Goal: Information Seeking & Learning: Learn about a topic

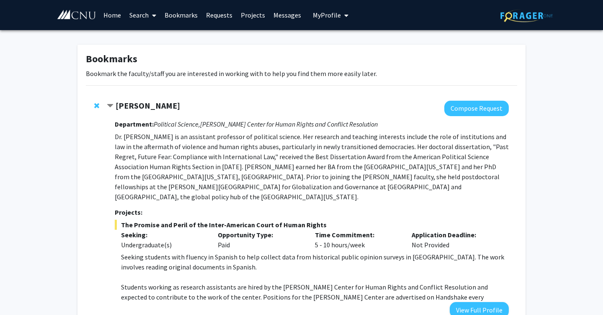
click at [114, 17] on link "Home" at bounding box center [112, 14] width 26 height 29
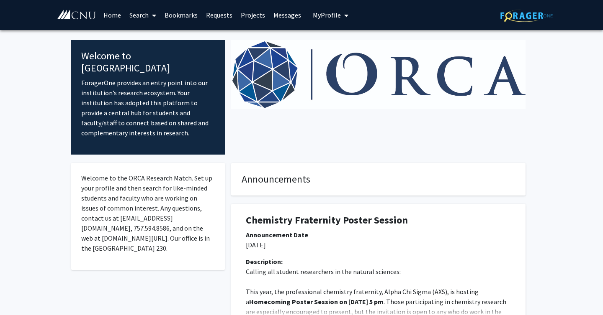
click at [141, 13] on link "Search" at bounding box center [142, 14] width 35 height 29
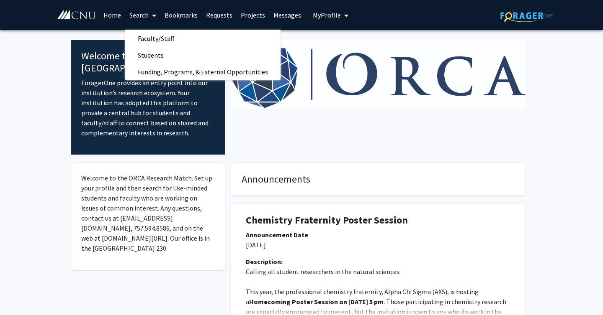
click at [247, 14] on link "Projects" at bounding box center [252, 14] width 33 height 29
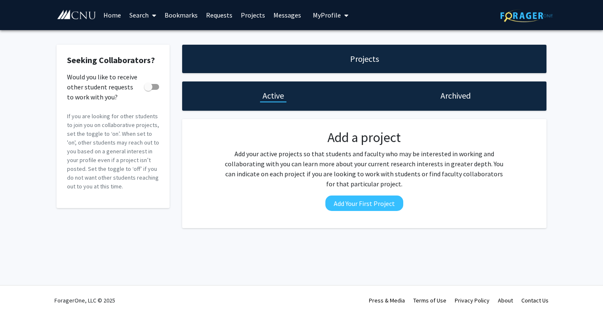
click at [134, 19] on link "Search" at bounding box center [142, 14] width 35 height 29
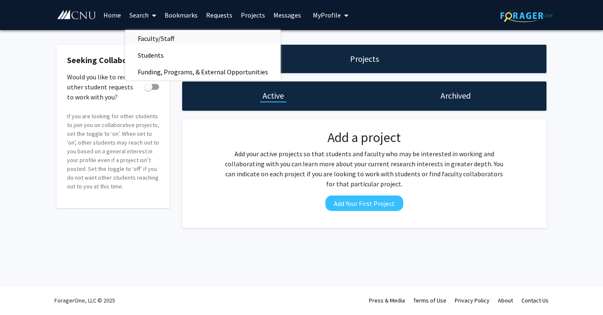
click at [134, 37] on span "Faculty/Staff" at bounding box center [156, 38] width 62 height 17
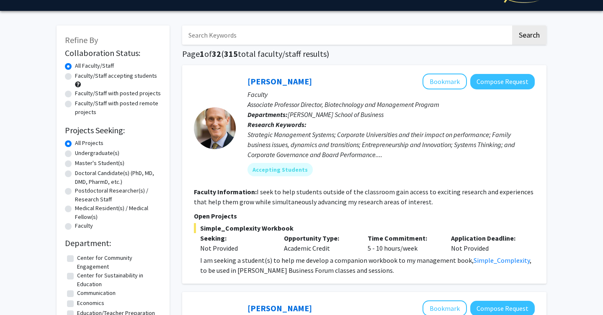
scroll to position [20, 0]
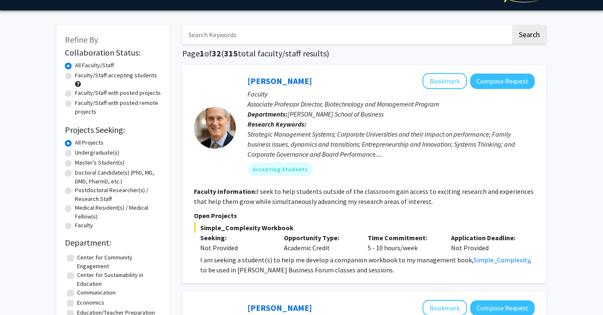
click at [75, 78] on label "Faculty/Staff accepting students" at bounding box center [116, 75] width 82 height 9
click at [75, 77] on input "Faculty/Staff accepting students" at bounding box center [77, 73] width 5 height 5
radio input "true"
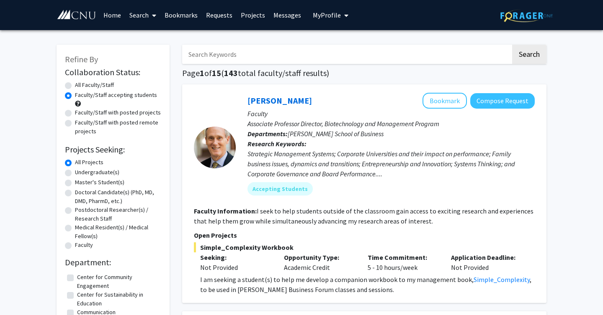
click at [75, 111] on label "Faculty/Staff with posted projects" at bounding box center [118, 112] width 86 height 9
click at [75, 111] on input "Faculty/Staff with posted projects" at bounding box center [77, 110] width 5 height 5
radio input "true"
click at [75, 94] on label "Faculty/Staff accepting students" at bounding box center [116, 95] width 82 height 9
click at [75, 94] on input "Faculty/Staff accepting students" at bounding box center [77, 93] width 5 height 5
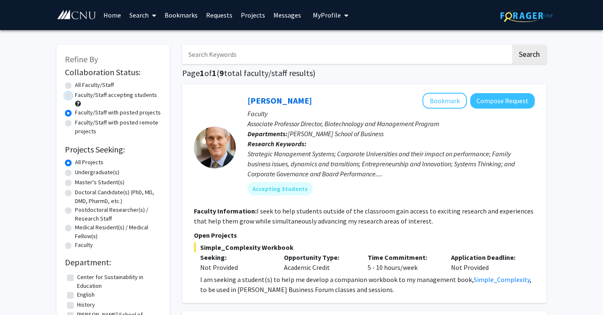
radio input "true"
click at [103, 172] on label "Undergraduate(s)" at bounding box center [97, 172] width 44 height 9
click at [80, 172] on input "Undergraduate(s)" at bounding box center [77, 170] width 5 height 5
radio input "true"
